Goal: Obtain resource: Obtain resource

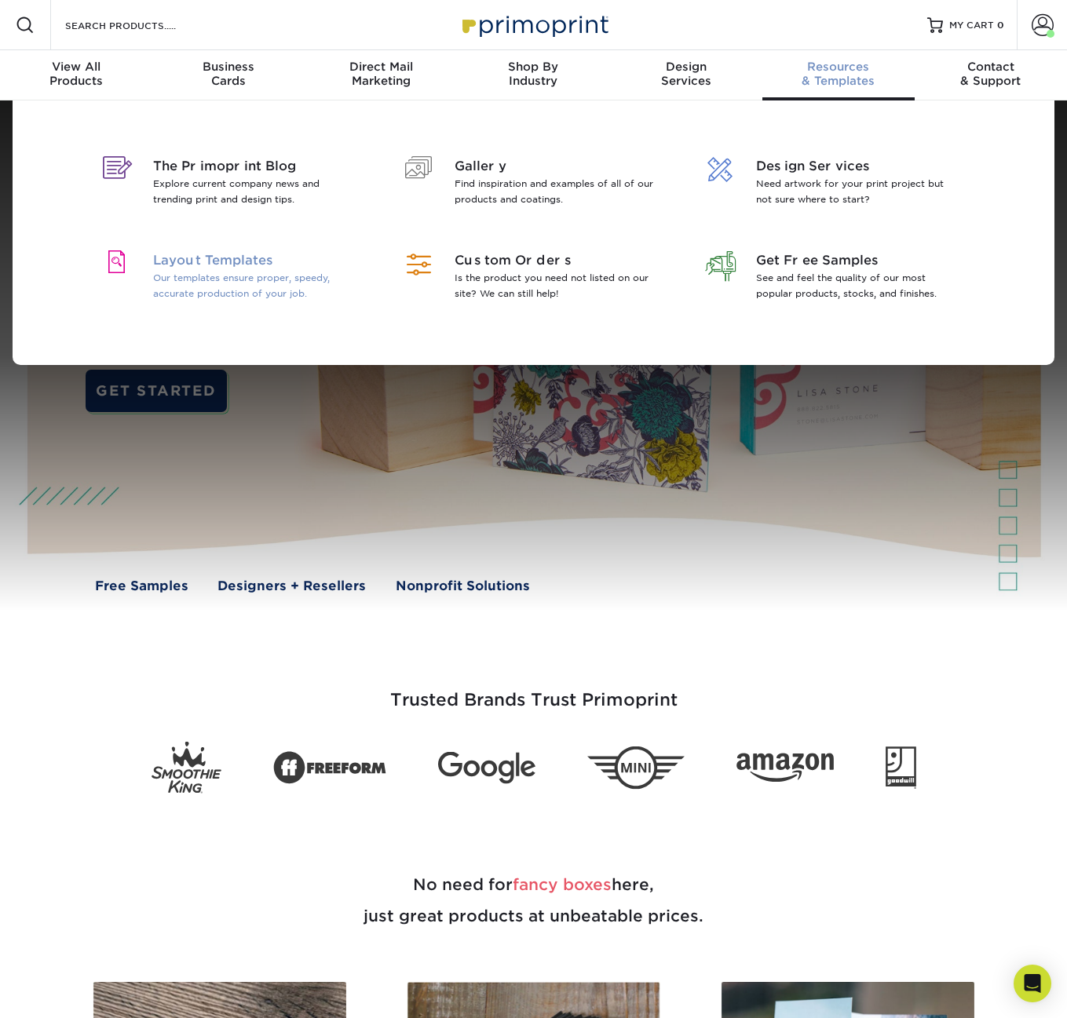
click at [303, 279] on p "Our templates ensure proper, speedy, accurate production of your job." at bounding box center [254, 285] width 203 height 31
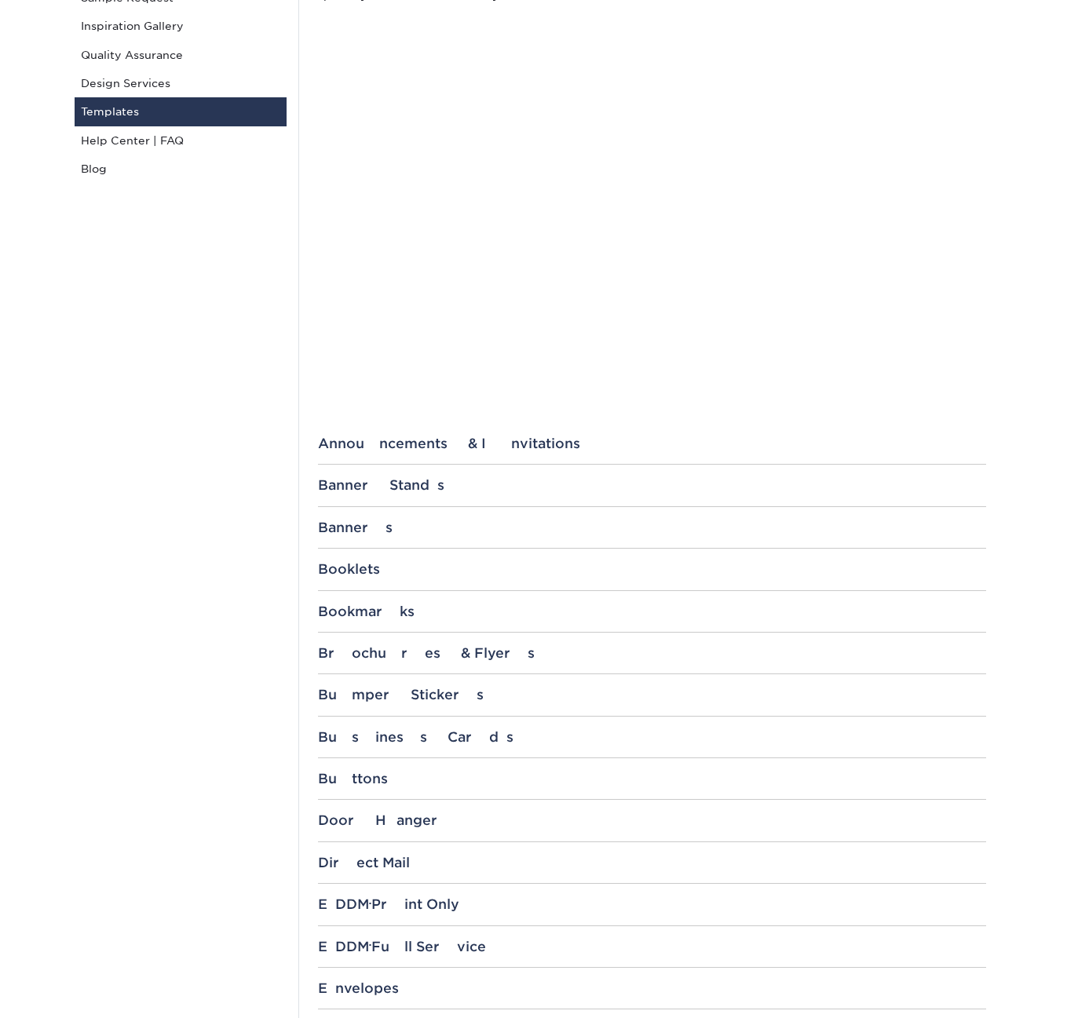
scroll to position [299, 0]
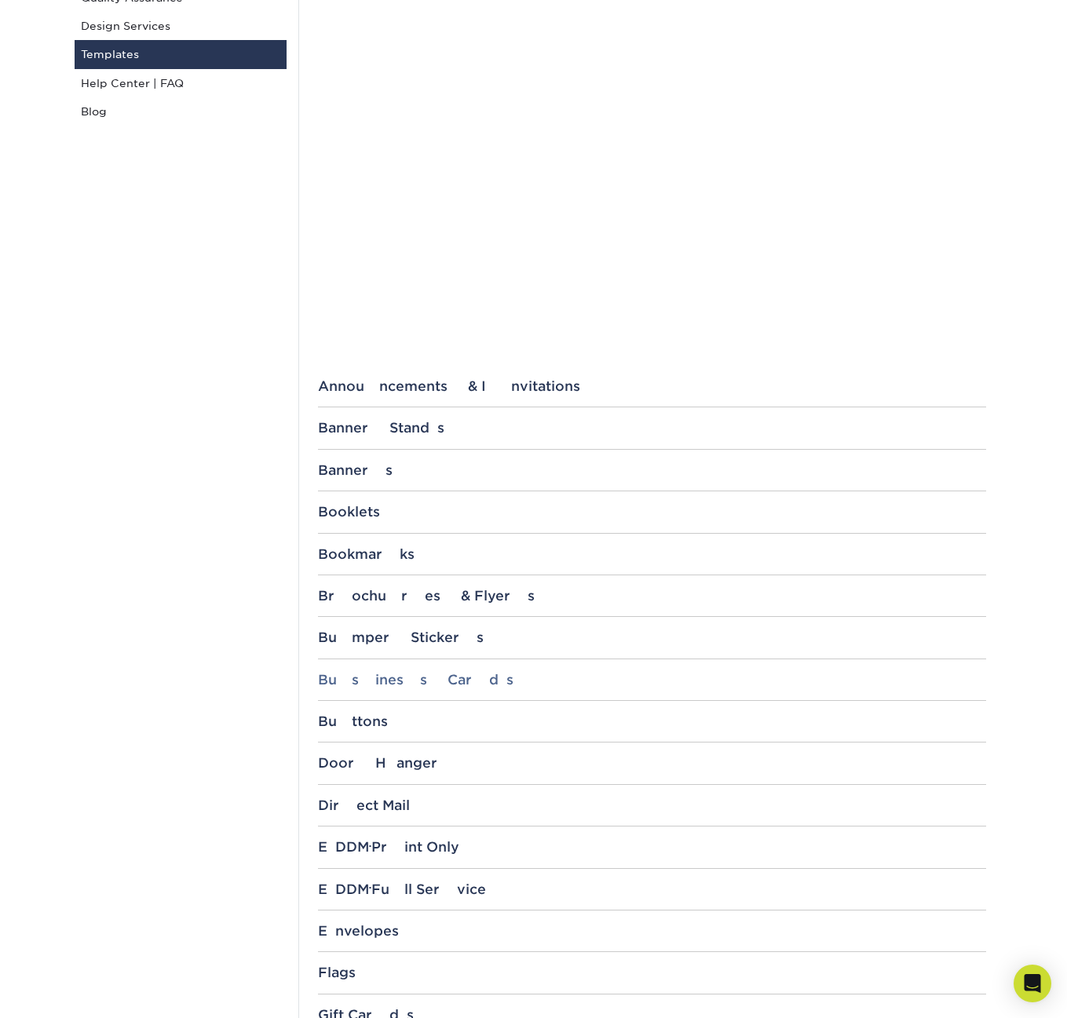
click at [411, 677] on div "Business Cards" at bounding box center [652, 680] width 668 height 16
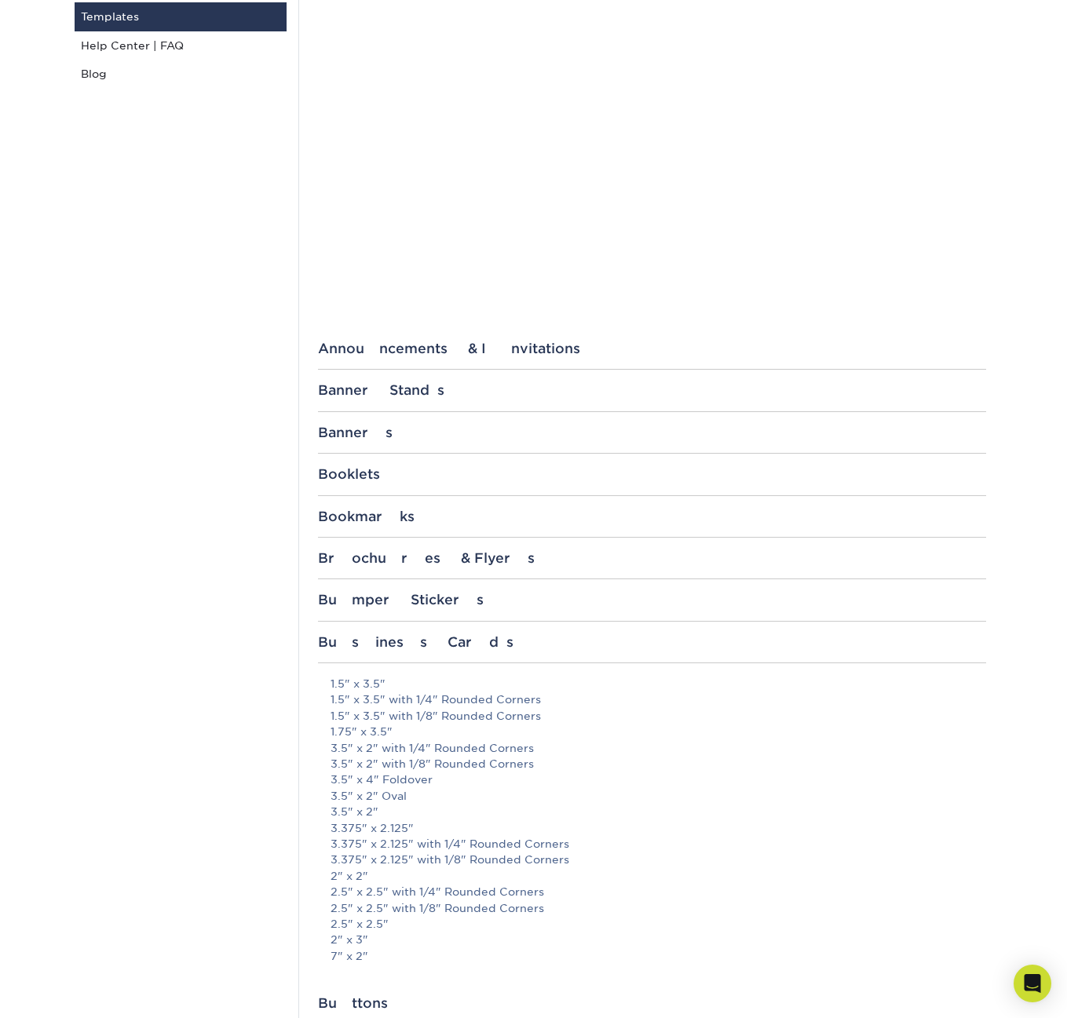
scroll to position [404, 0]
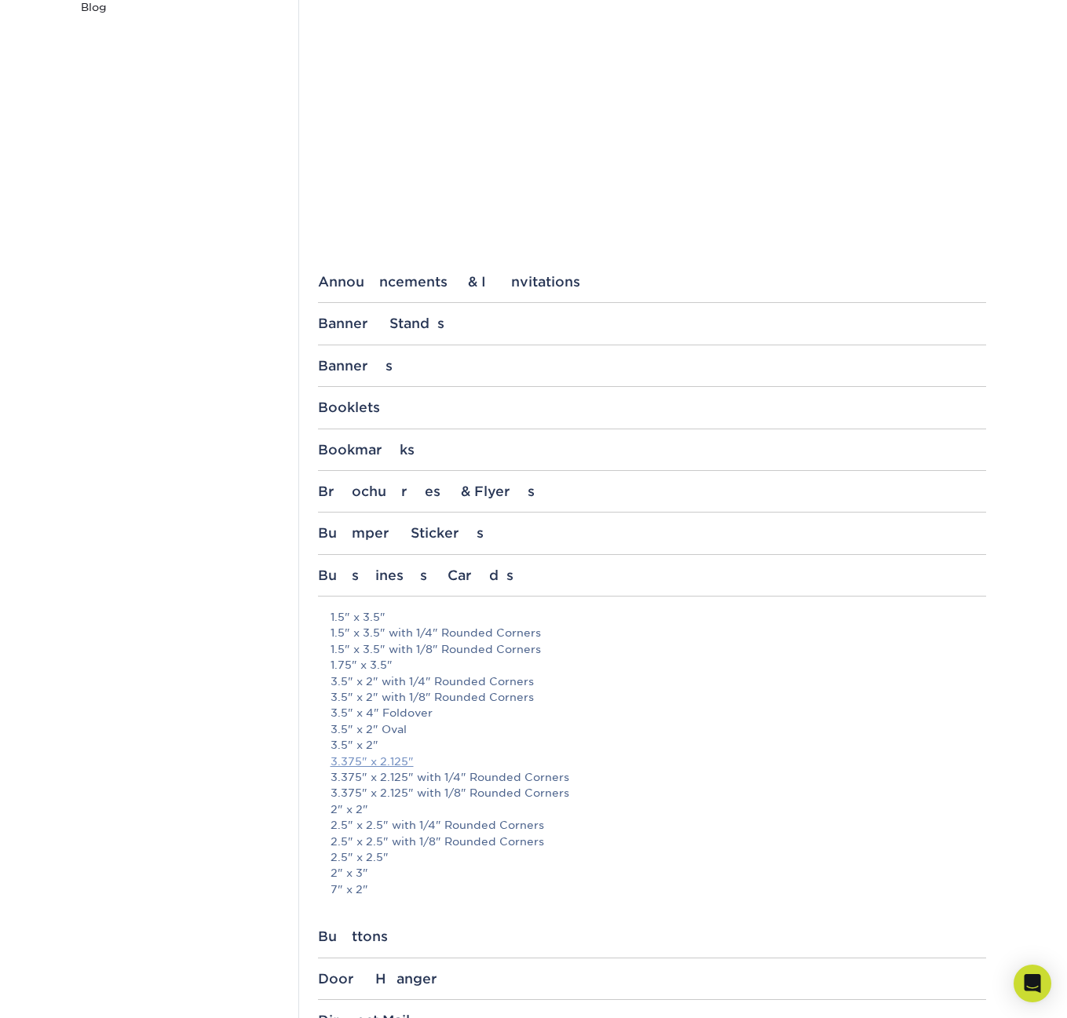
click at [388, 758] on link "3.375" x 2.125"" at bounding box center [372, 761] width 83 height 13
click at [409, 568] on div "Business Cards" at bounding box center [652, 576] width 668 height 16
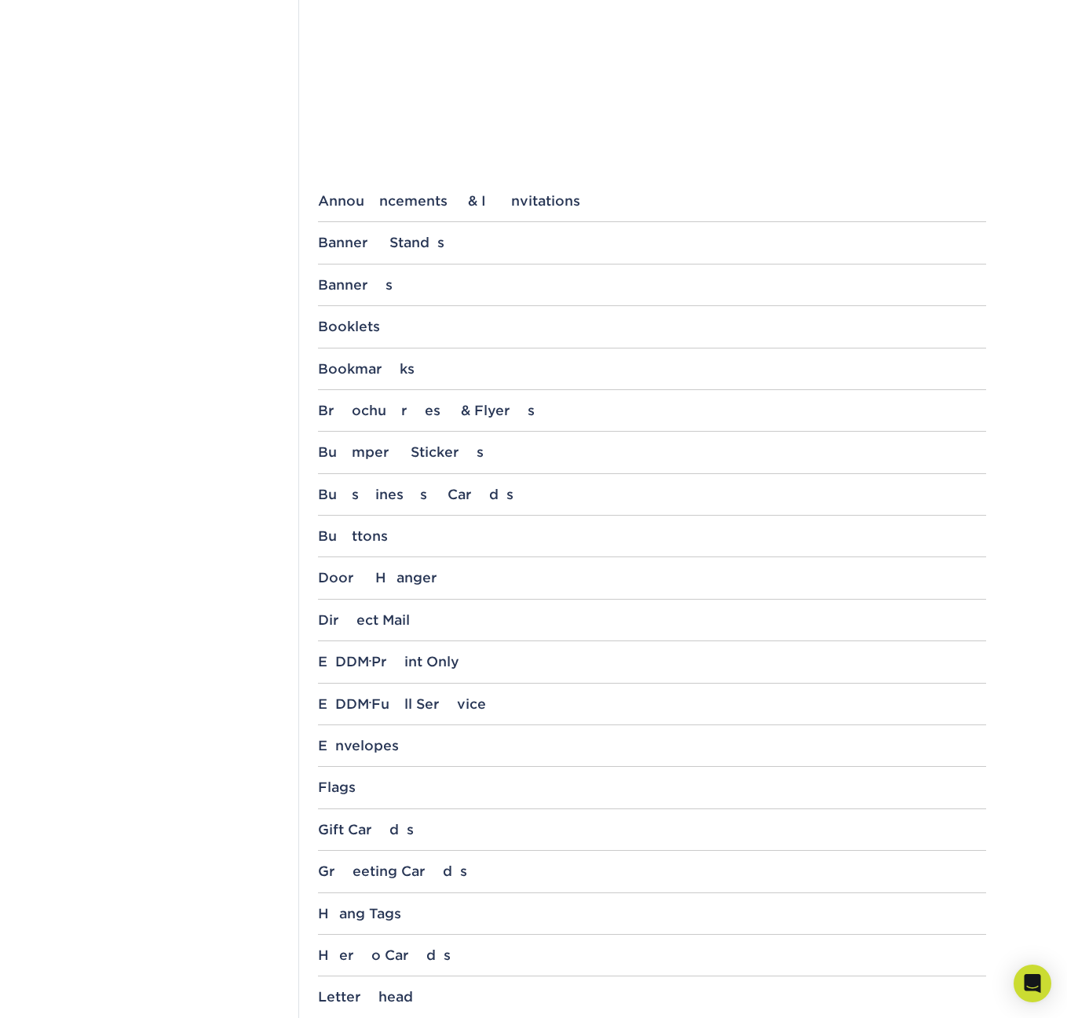
scroll to position [786, 0]
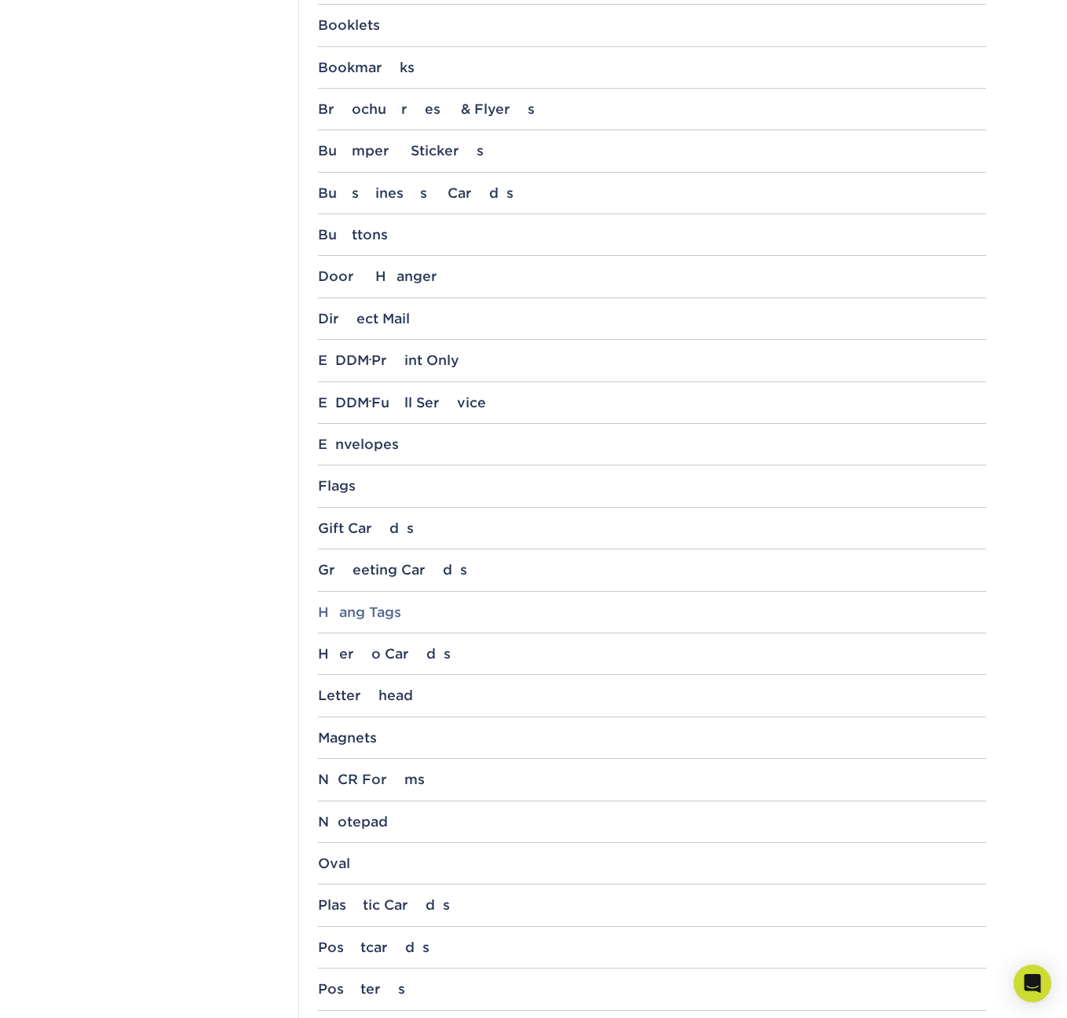
click at [360, 612] on div "Hang Tags" at bounding box center [652, 613] width 668 height 16
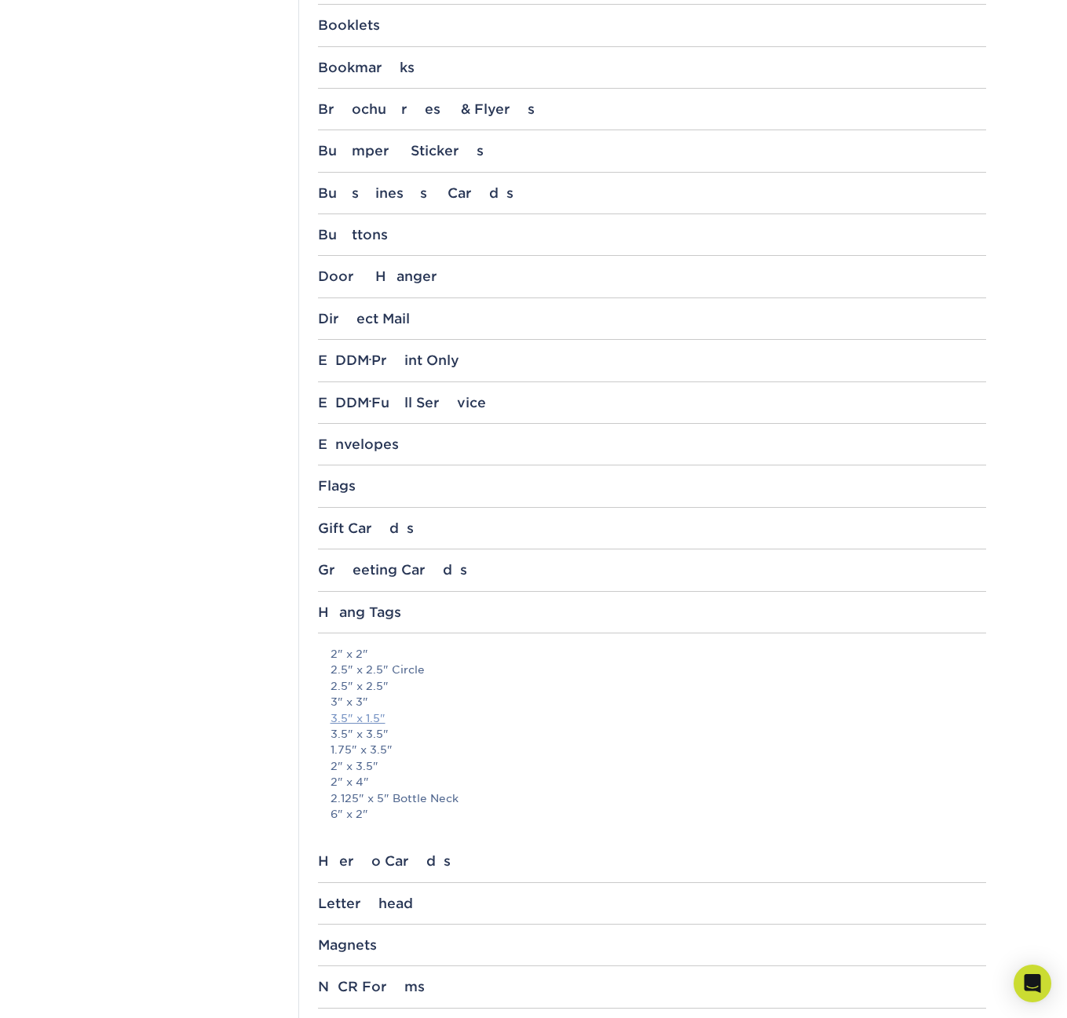
click at [373, 712] on link "3.5" x 1.5"" at bounding box center [358, 718] width 55 height 13
